Goal: Transaction & Acquisition: Purchase product/service

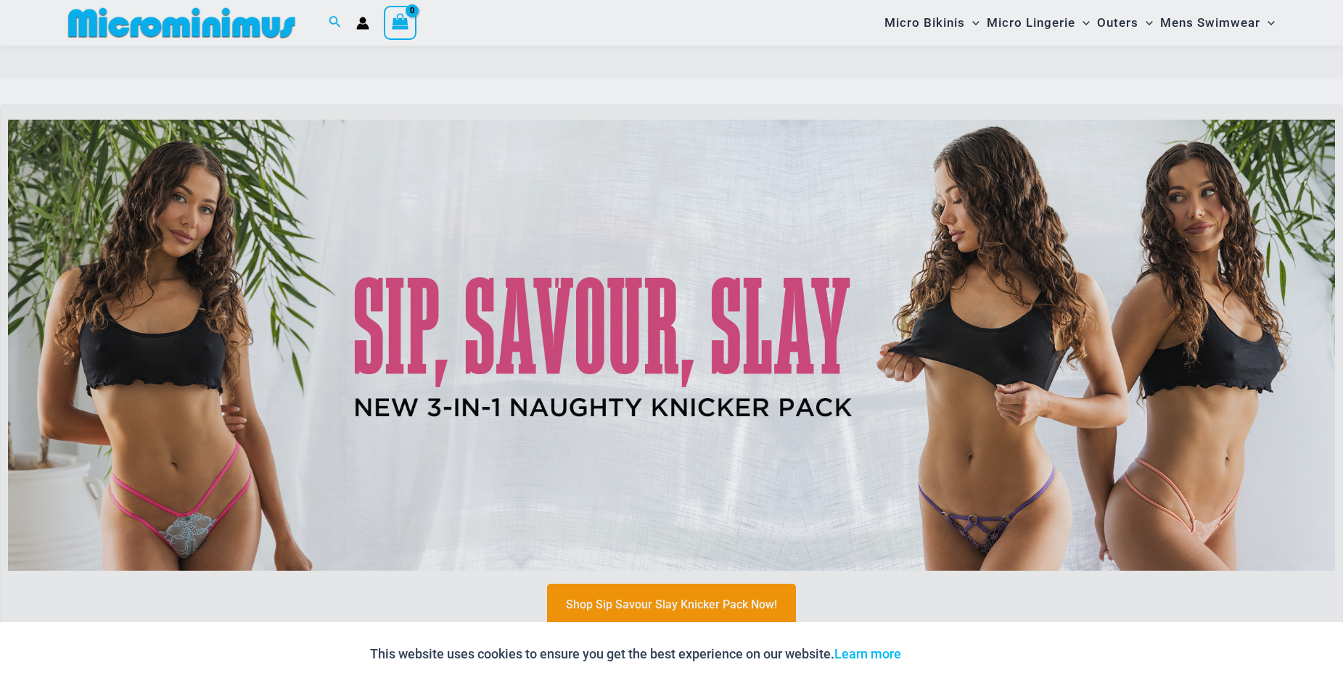
scroll to position [182, 0]
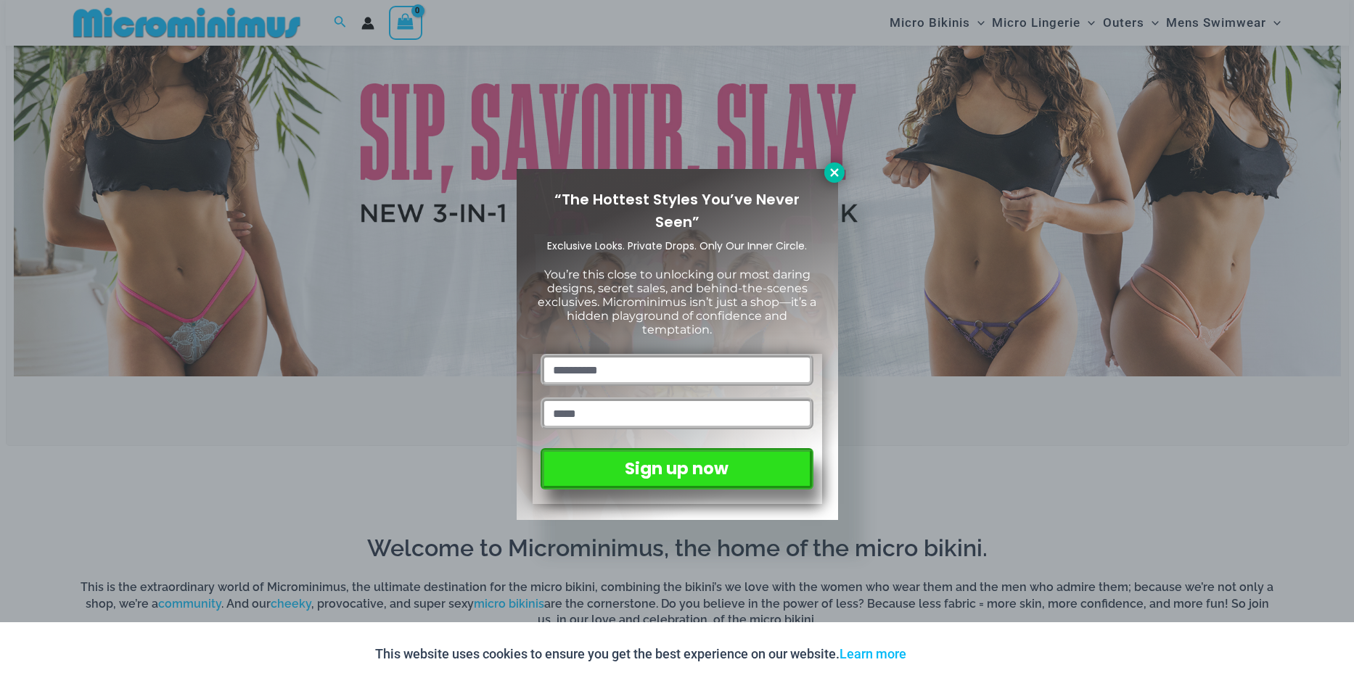
click at [831, 172] on icon at bounding box center [834, 172] width 13 height 13
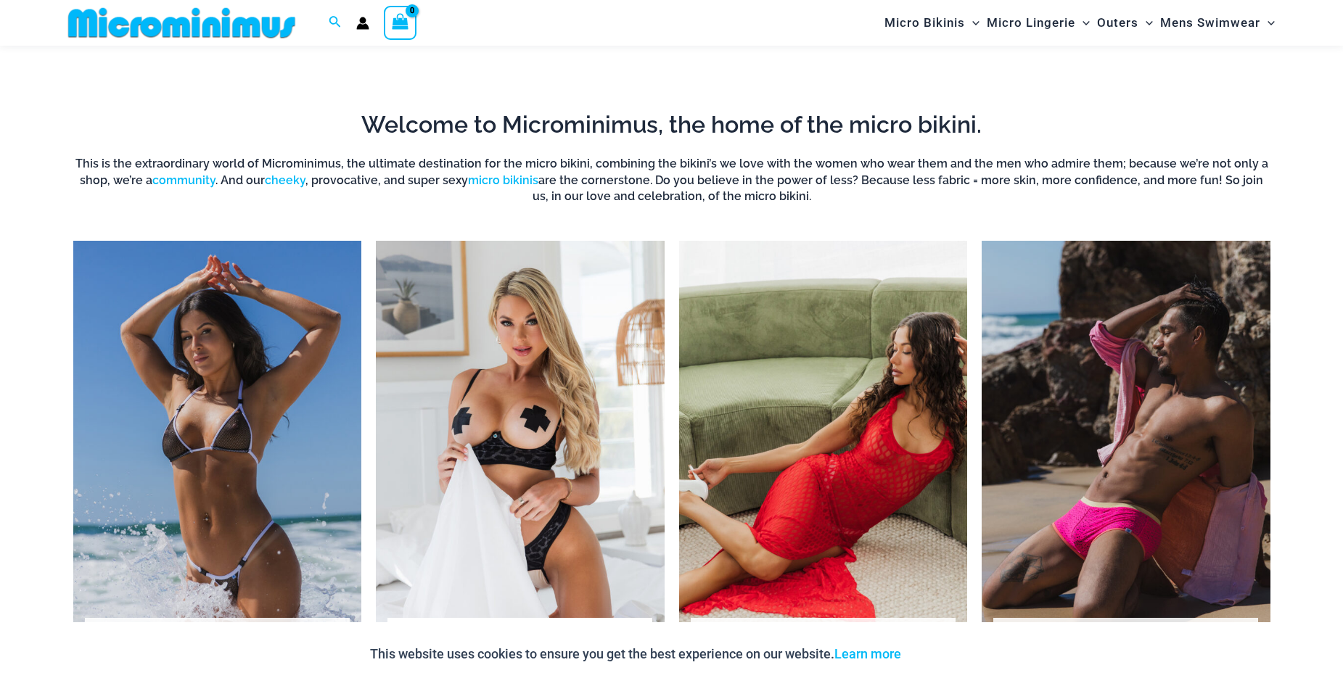
scroll to position [472, 0]
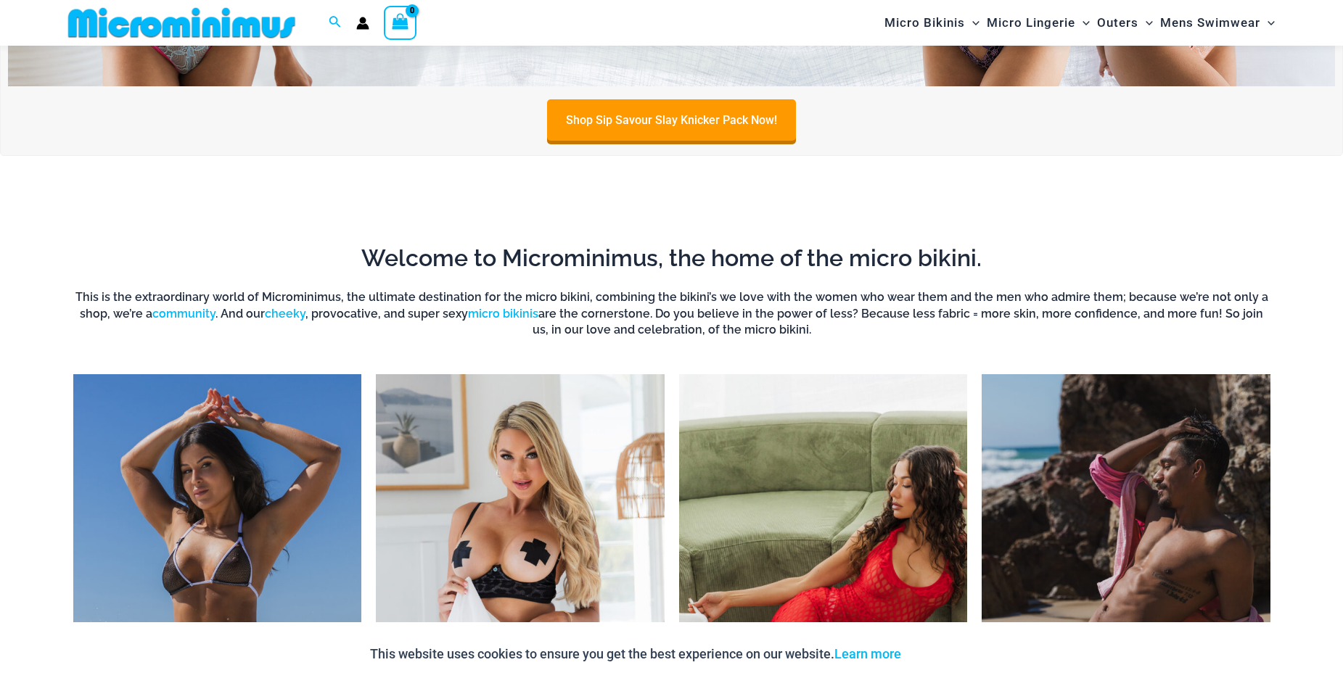
click at [223, 498] on img "Visit product category Micro Bikinis" at bounding box center [217, 595] width 289 height 443
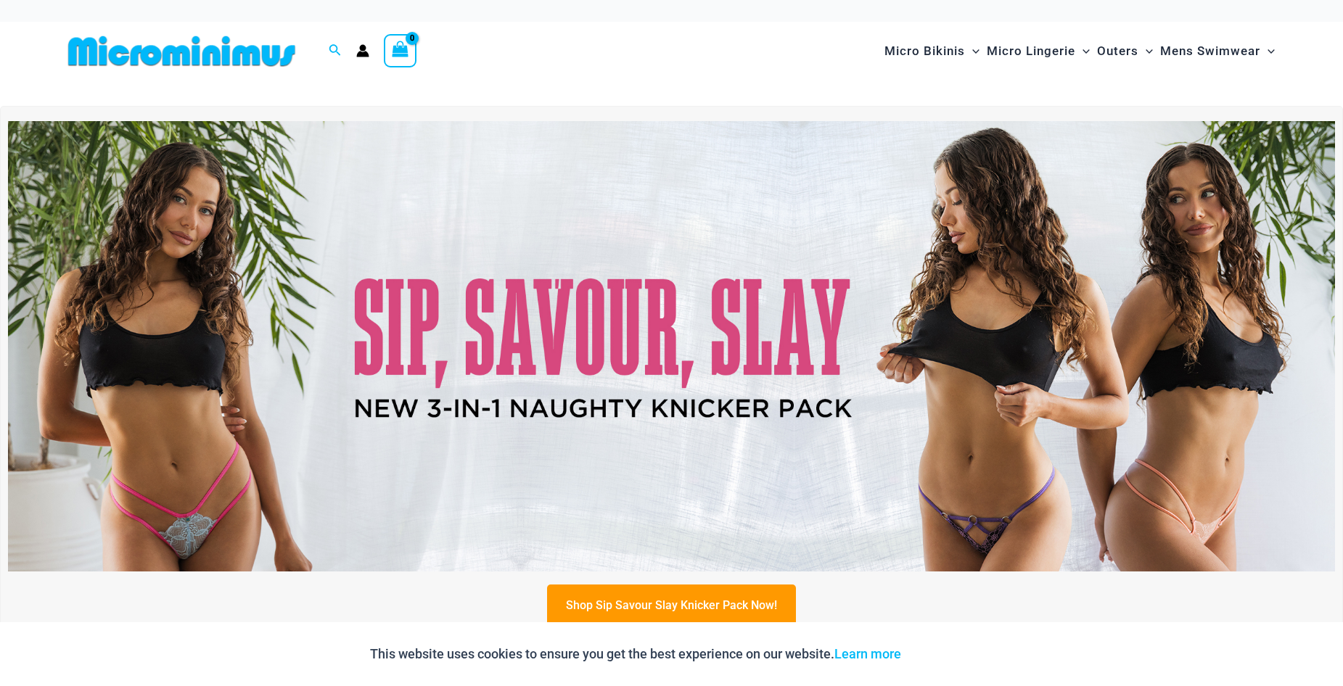
click at [846, 325] on img at bounding box center [671, 346] width 1327 height 451
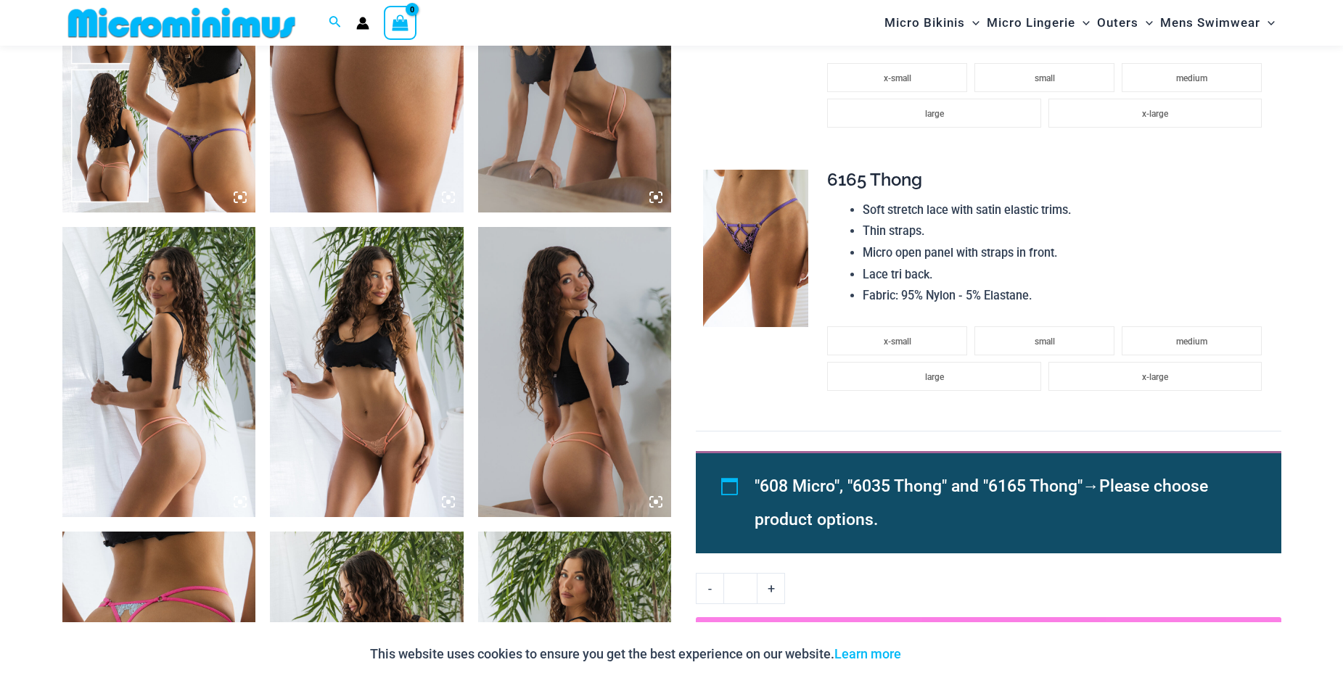
scroll to position [1148, 0]
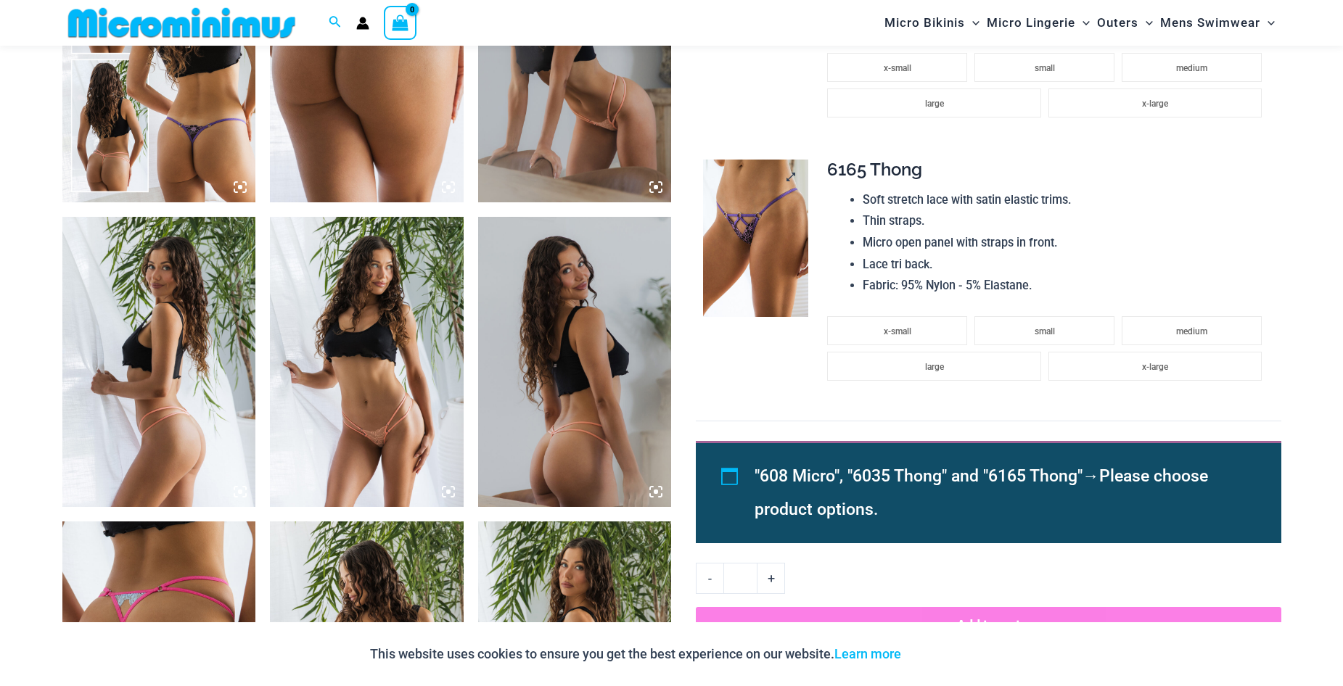
click at [756, 276] on img at bounding box center [755, 239] width 105 height 158
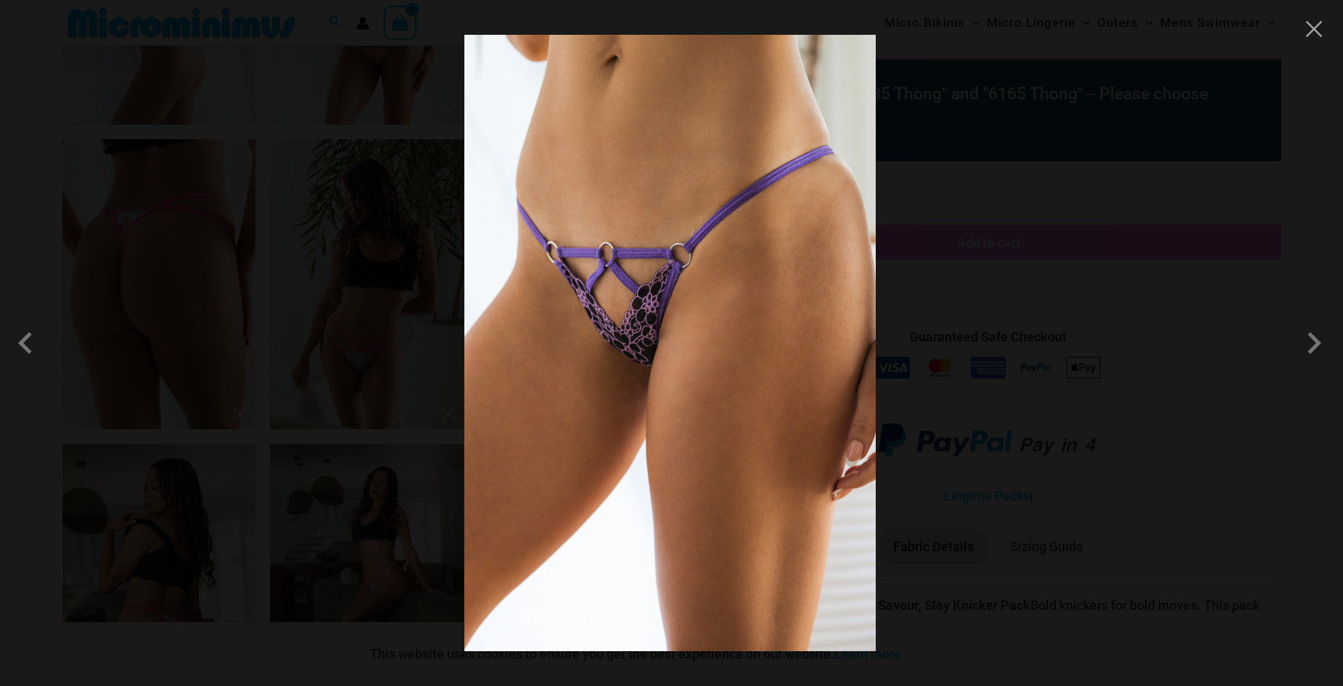
scroll to position [1535, 0]
click at [1317, 346] on span at bounding box center [1314, 343] width 44 height 44
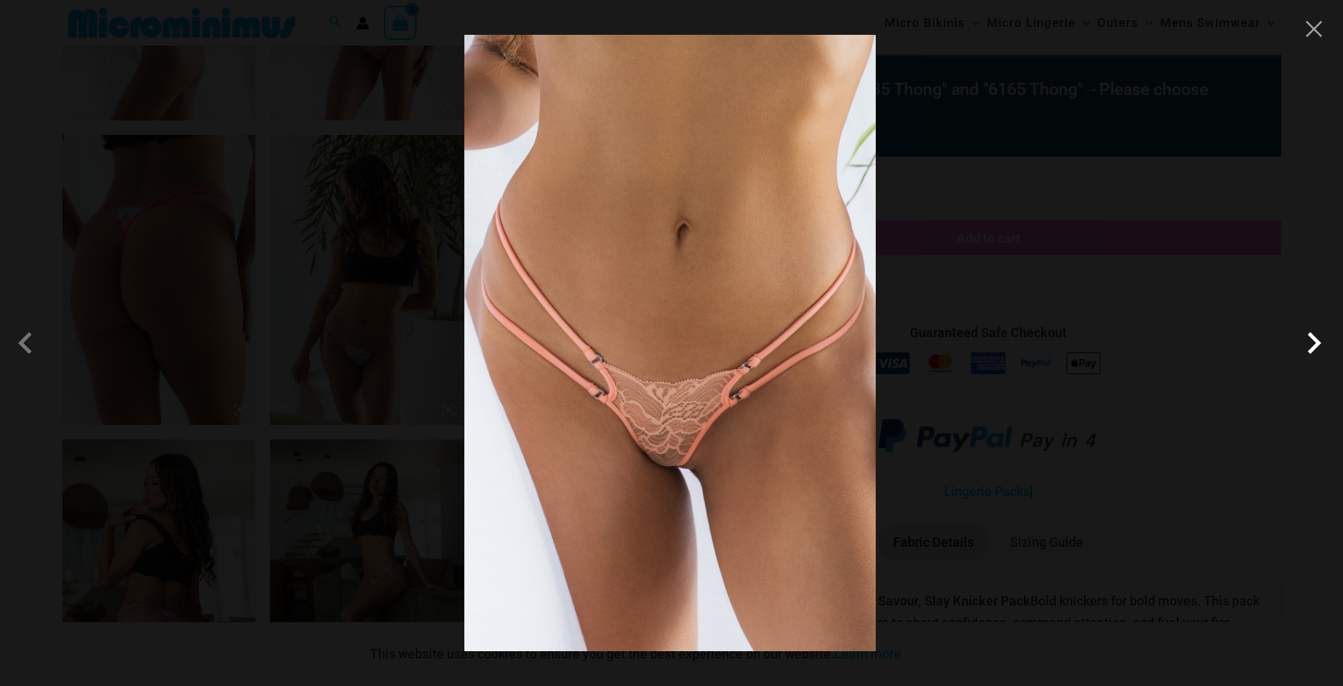
click at [1317, 346] on span at bounding box center [1314, 343] width 44 height 44
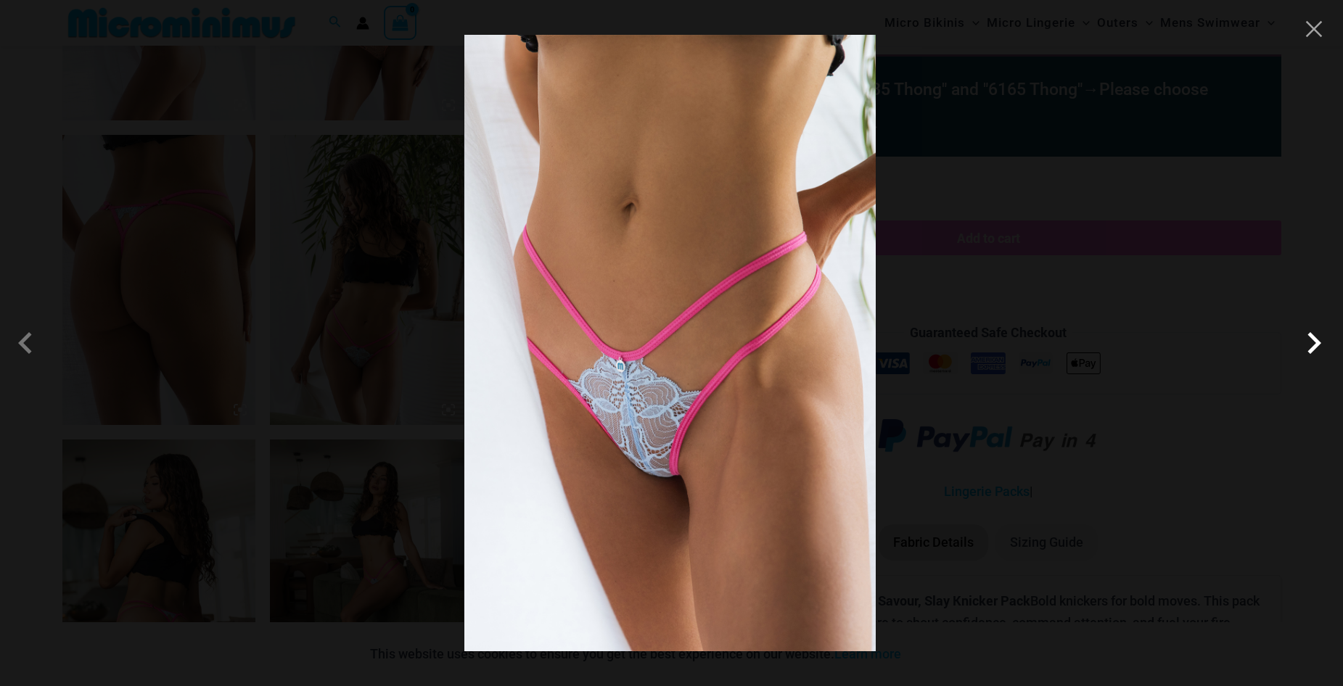
click at [1317, 346] on span at bounding box center [1314, 343] width 44 height 44
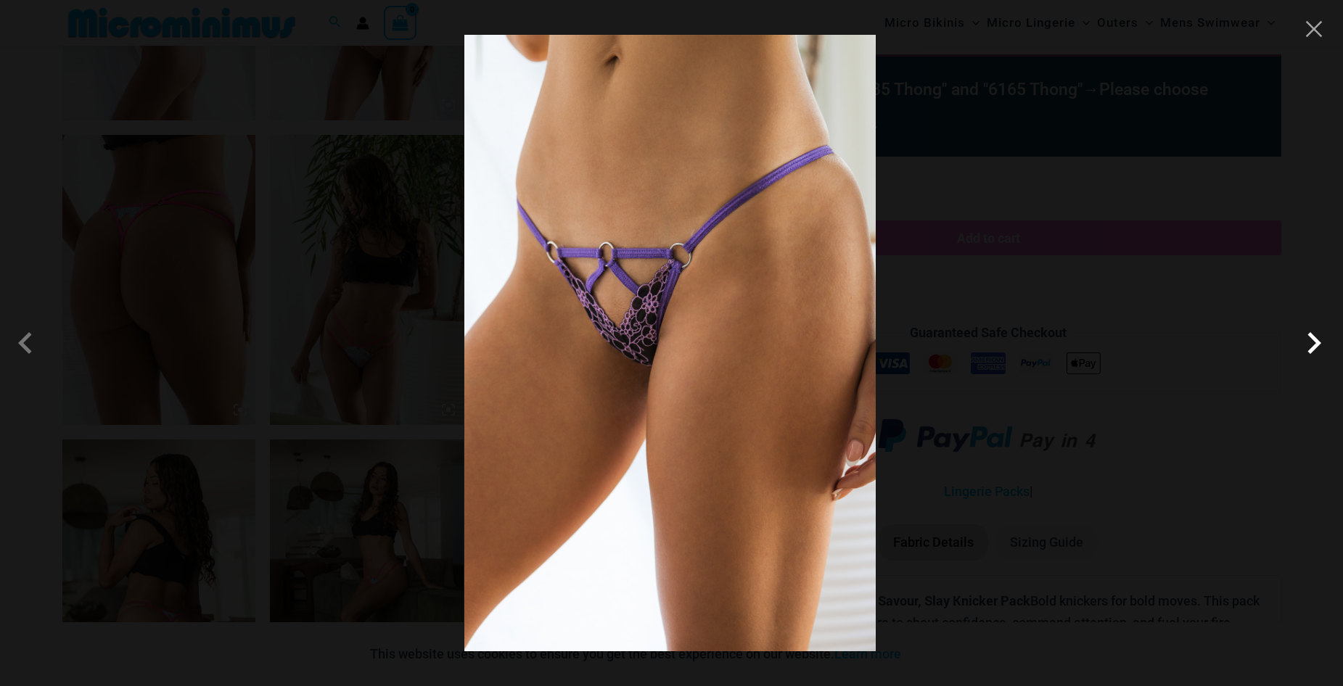
click at [1317, 346] on span at bounding box center [1314, 343] width 44 height 44
